Goal: Information Seeking & Learning: Learn about a topic

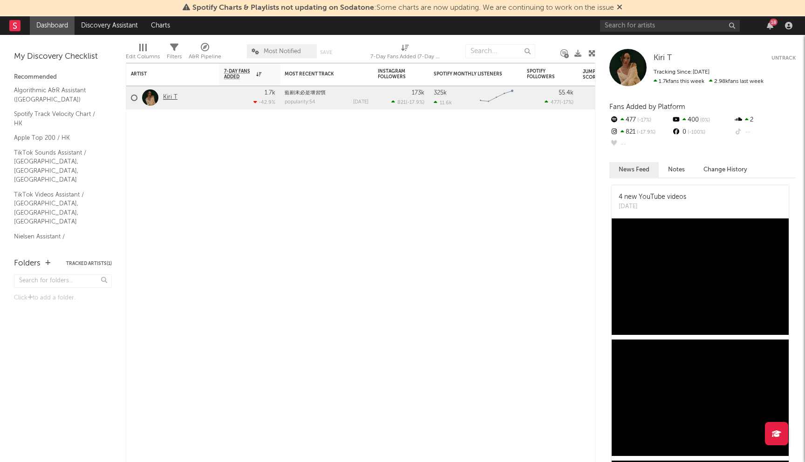
click at [173, 97] on link "Kiri T" at bounding box center [170, 98] width 14 height 8
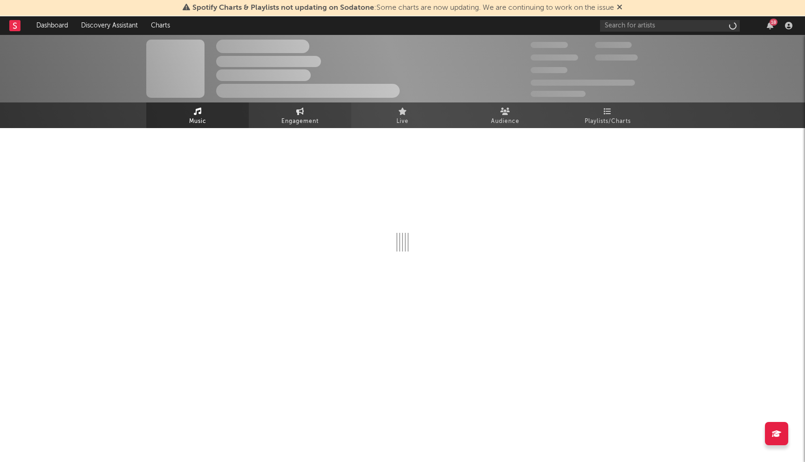
click at [306, 124] on span "Engagement" at bounding box center [300, 121] width 37 height 11
select select "1w"
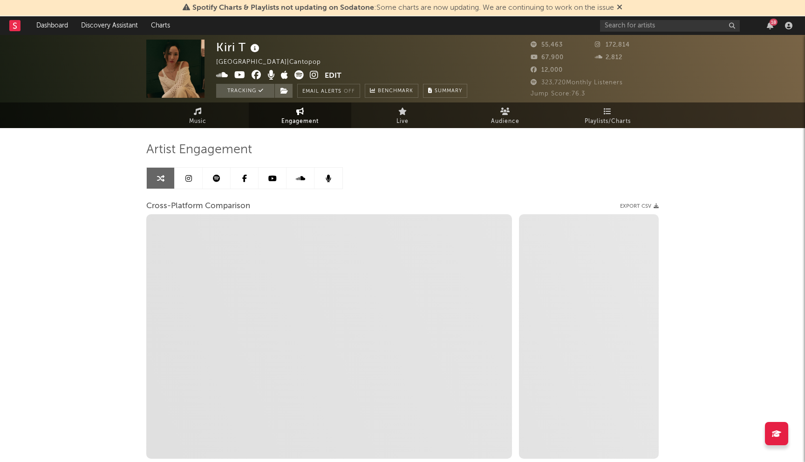
click at [185, 185] on link at bounding box center [189, 178] width 28 height 21
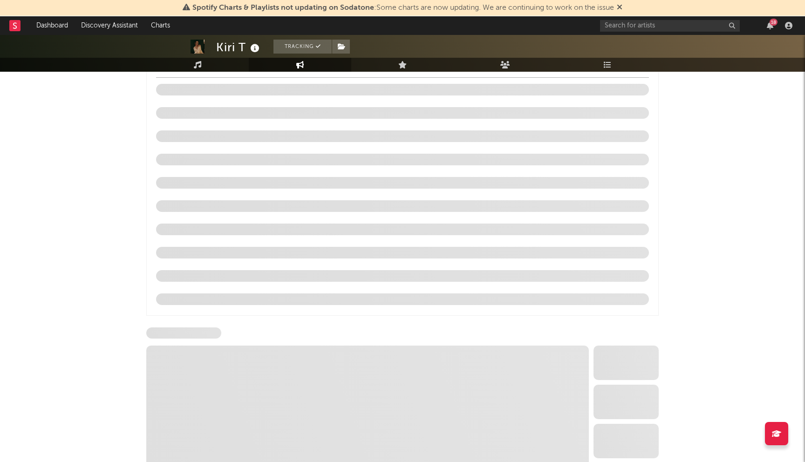
scroll to position [928, 0]
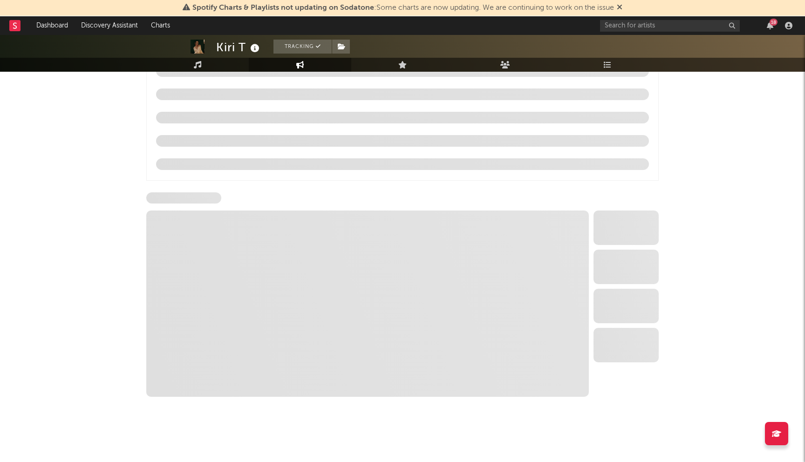
select select "6m"
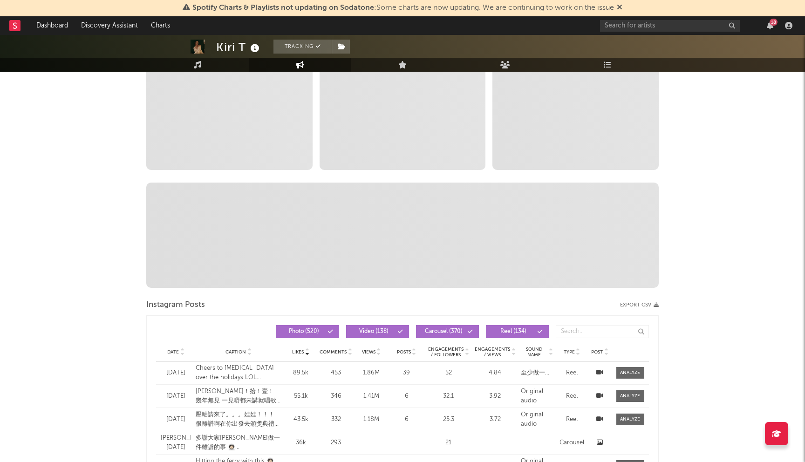
scroll to position [0, 0]
